Goal: Task Accomplishment & Management: Manage account settings

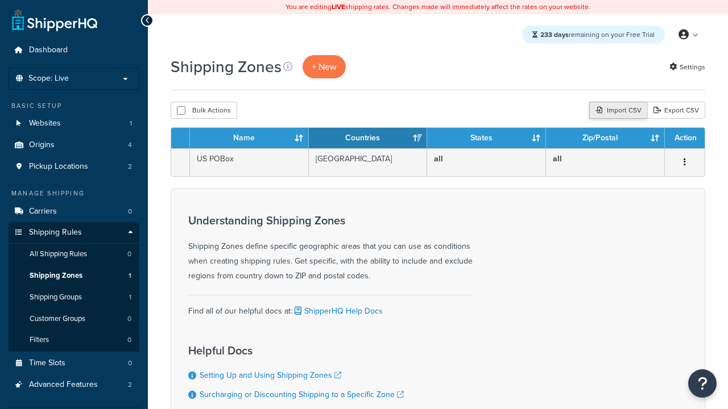
click at [616, 111] on div "Import CSV" at bounding box center [618, 110] width 58 height 17
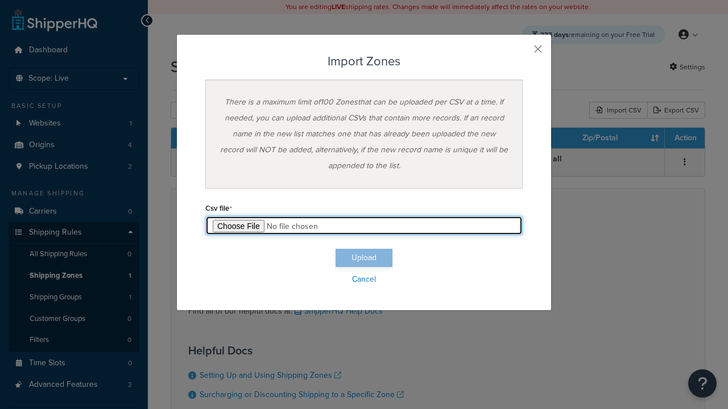
click at [364, 226] on input "file" at bounding box center [363, 225] width 317 height 19
type input "C:\fakepath\importZonesSuccess.csv"
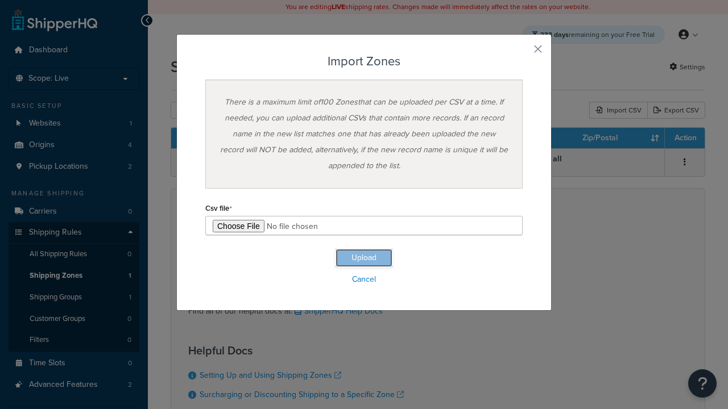
click at [364, 258] on button "Upload" at bounding box center [363, 258] width 57 height 18
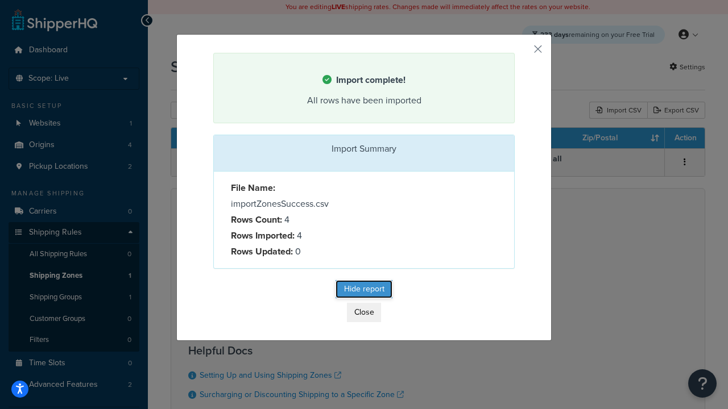
click at [364, 291] on button "Hide report" at bounding box center [363, 289] width 57 height 18
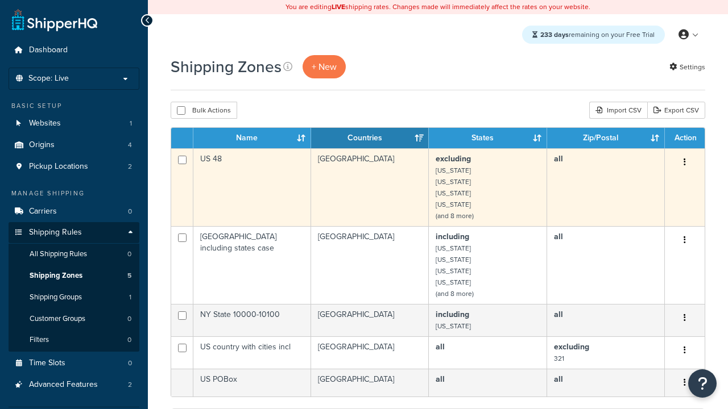
click at [684, 163] on icon "button" at bounding box center [684, 162] width 2 height 8
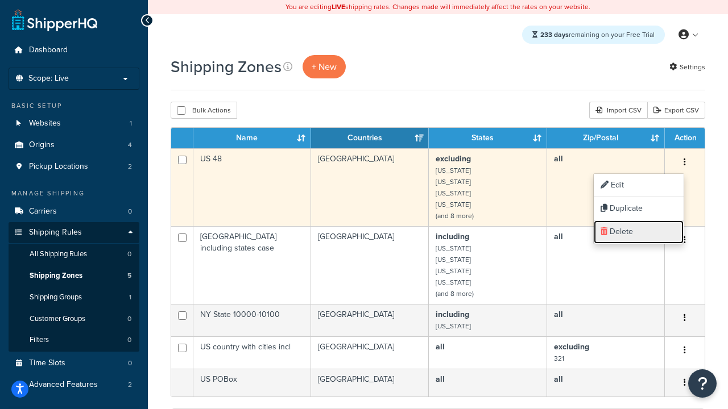
click at [638, 232] on link "Delete" at bounding box center [639, 232] width 90 height 23
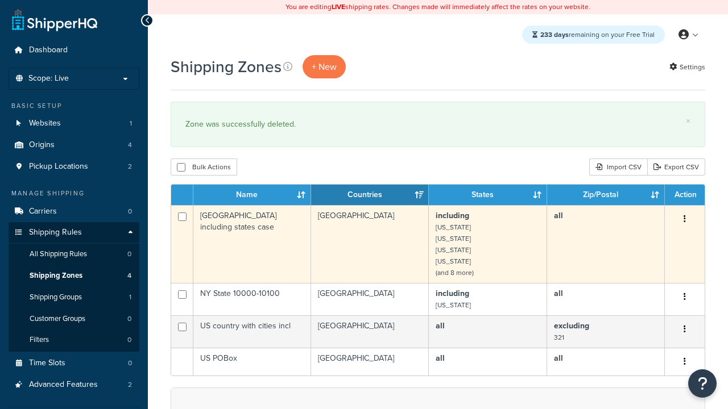
click at [684, 220] on icon "button" at bounding box center [684, 219] width 2 height 8
click at [0, 0] on link "Delete" at bounding box center [0, 0] width 0 height 0
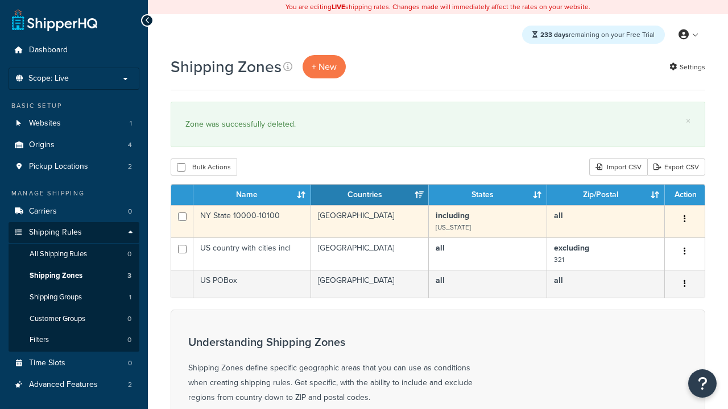
click at [684, 220] on icon "button" at bounding box center [684, 219] width 2 height 8
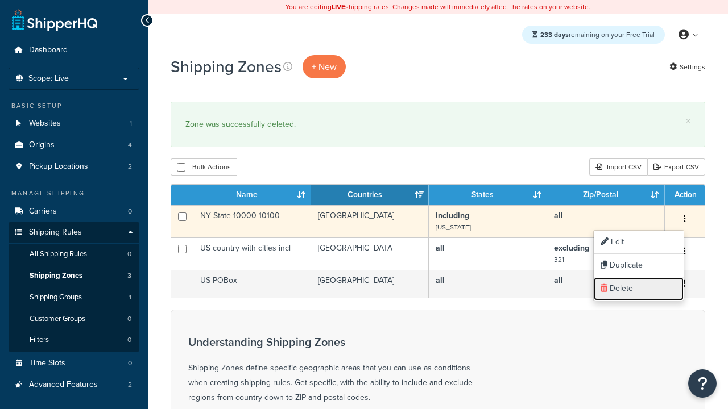
click at [638, 289] on link "Delete" at bounding box center [639, 288] width 90 height 23
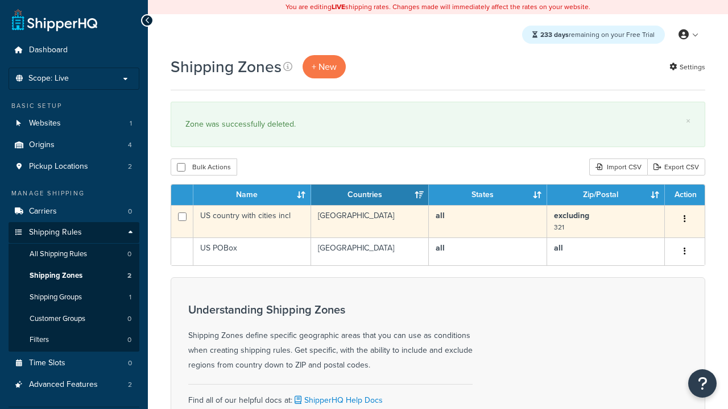
click at [684, 220] on icon "button" at bounding box center [684, 219] width 2 height 8
click at [0, 0] on link "Delete" at bounding box center [0, 0] width 0 height 0
